Goal: Complete application form: Complete application form

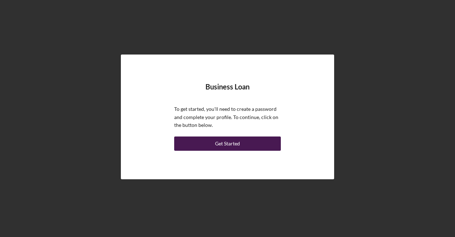
click at [234, 146] on div "Get Started" at bounding box center [227, 143] width 25 height 14
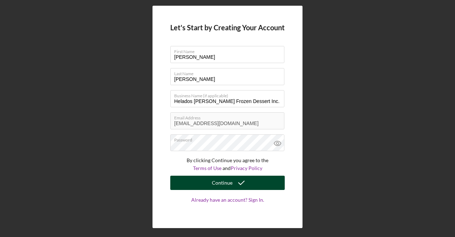
click at [245, 186] on icon "submit" at bounding box center [242, 183] width 18 height 18
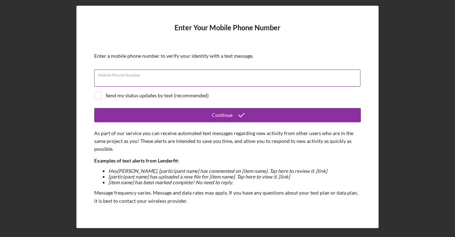
click at [294, 78] on input "Mobile Phone Number" at bounding box center [227, 77] width 266 height 17
type input "[PHONE_NUMBER]"
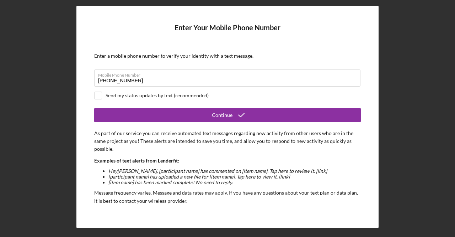
click at [157, 96] on div "Send my status updates by text (recommended)" at bounding box center [157, 95] width 103 height 6
click at [179, 96] on div "Send my status updates by text (recommended)" at bounding box center [157, 95] width 103 height 6
checkbox input "false"
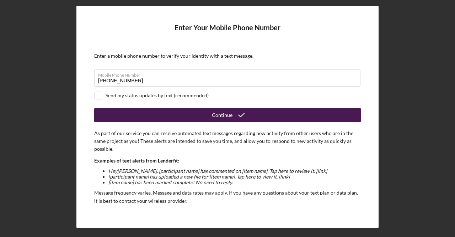
click at [210, 116] on button "Continue" at bounding box center [227, 115] width 267 height 14
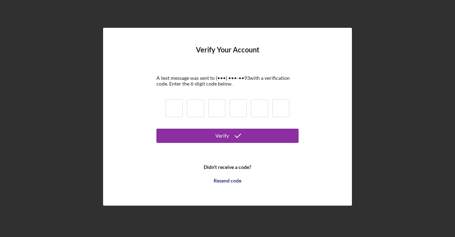
click at [179, 107] on input at bounding box center [174, 108] width 17 height 18
type input "9"
type input "1"
type input "7"
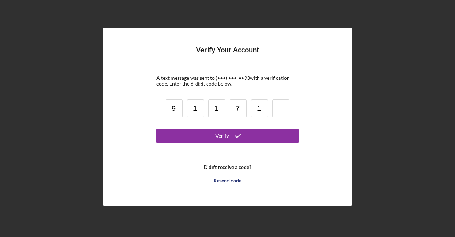
type input "1"
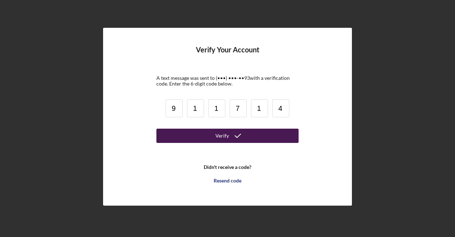
type input "4"
click at [216, 137] on div "Verify" at bounding box center [223, 135] width 14 height 14
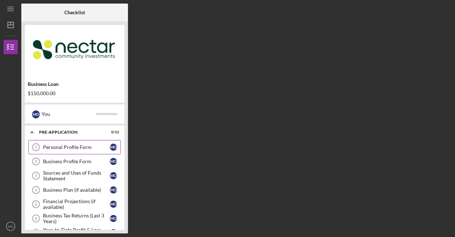
click at [85, 148] on div "Personal Profile Form" at bounding box center [76, 147] width 67 height 6
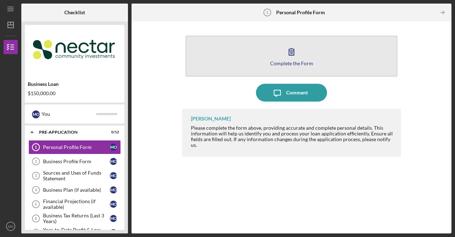
click at [287, 54] on icon "button" at bounding box center [292, 52] width 18 height 18
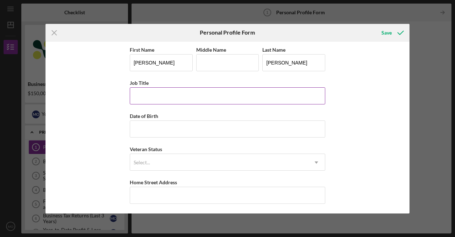
click at [197, 96] on input "Job Title" at bounding box center [228, 95] width 196 height 17
type input "Owner"
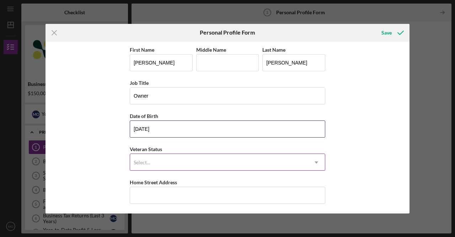
type input "[DATE]"
click at [179, 157] on div "Select..." at bounding box center [219, 162] width 178 height 16
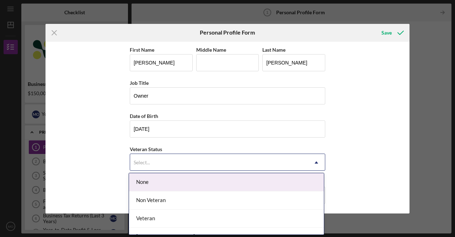
click at [162, 186] on div "None" at bounding box center [226, 182] width 195 height 18
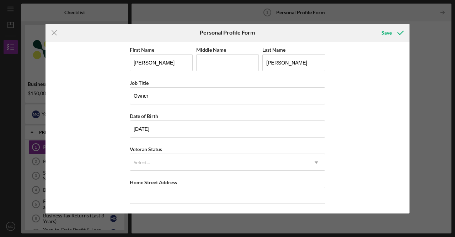
scroll to position [99, 0]
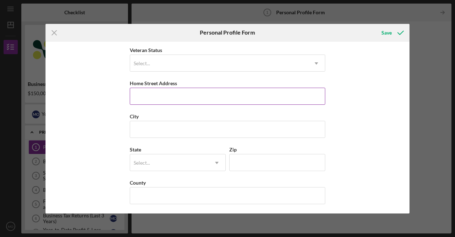
click at [168, 86] on div "Home Street Address" at bounding box center [228, 83] width 196 height 9
click at [171, 94] on input "Home Street Address" at bounding box center [228, 96] width 196 height 17
type input "[STREET_ADDRESS]"
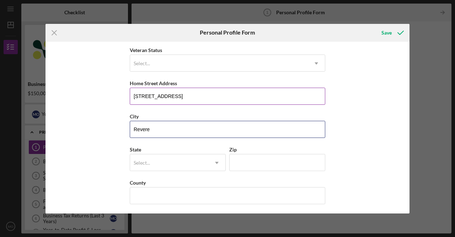
type input "Revere"
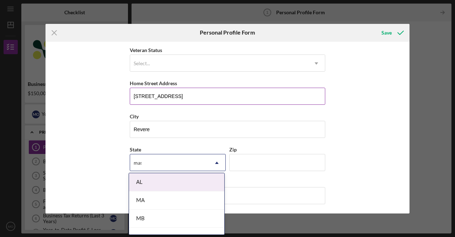
type input "mass"
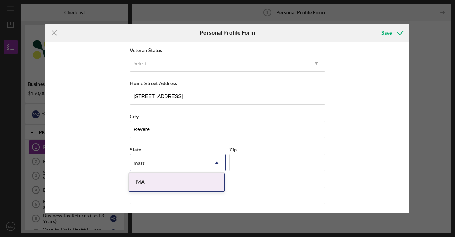
click at [170, 185] on div "MA" at bounding box center [176, 182] width 95 height 18
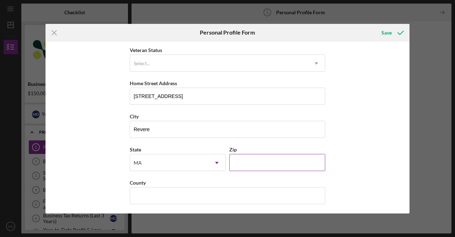
click at [263, 158] on input "Zip" at bounding box center [277, 162] width 96 height 17
type input "02151"
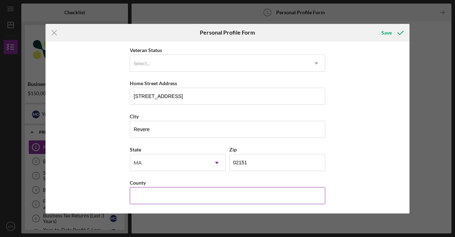
click at [272, 199] on input "County" at bounding box center [228, 195] width 196 height 17
type input "[GEOGRAPHIC_DATA]"
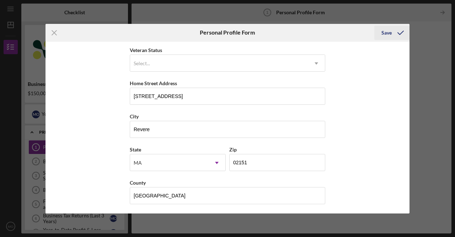
click at [391, 32] on div "Save" at bounding box center [387, 33] width 10 height 14
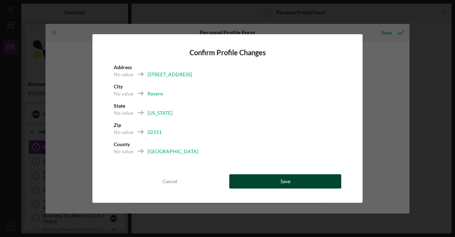
click at [282, 186] on div "Save" at bounding box center [286, 181] width 10 height 14
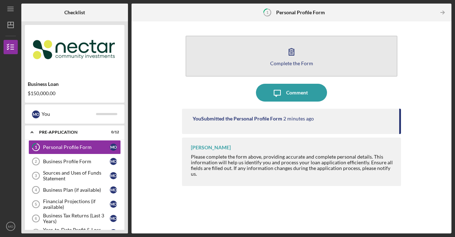
click at [305, 60] on div "Complete the Form" at bounding box center [291, 62] width 43 height 5
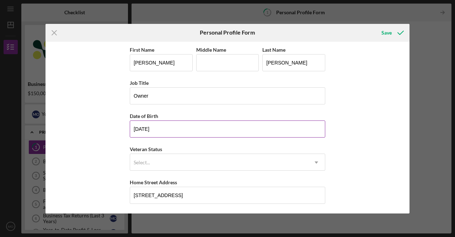
scroll to position [99, 0]
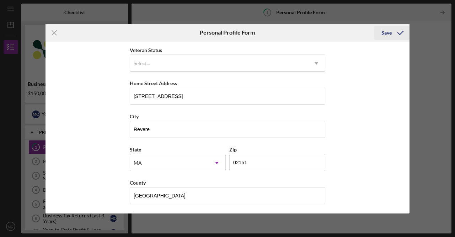
click at [388, 33] on div "Save" at bounding box center [387, 33] width 10 height 14
